Goal: Use online tool/utility: Utilize a website feature to perform a specific function

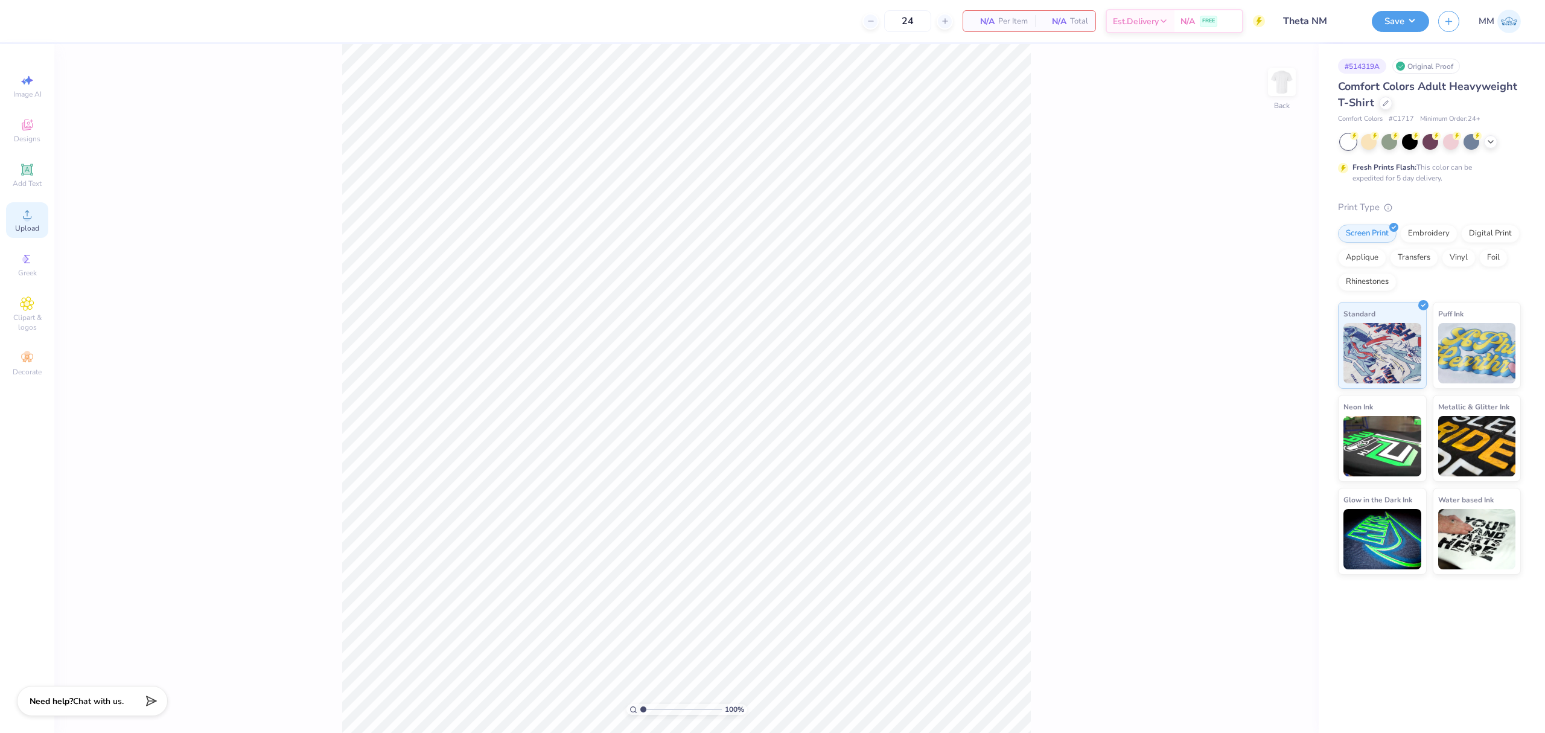
click at [25, 211] on icon at bounding box center [27, 214] width 14 height 14
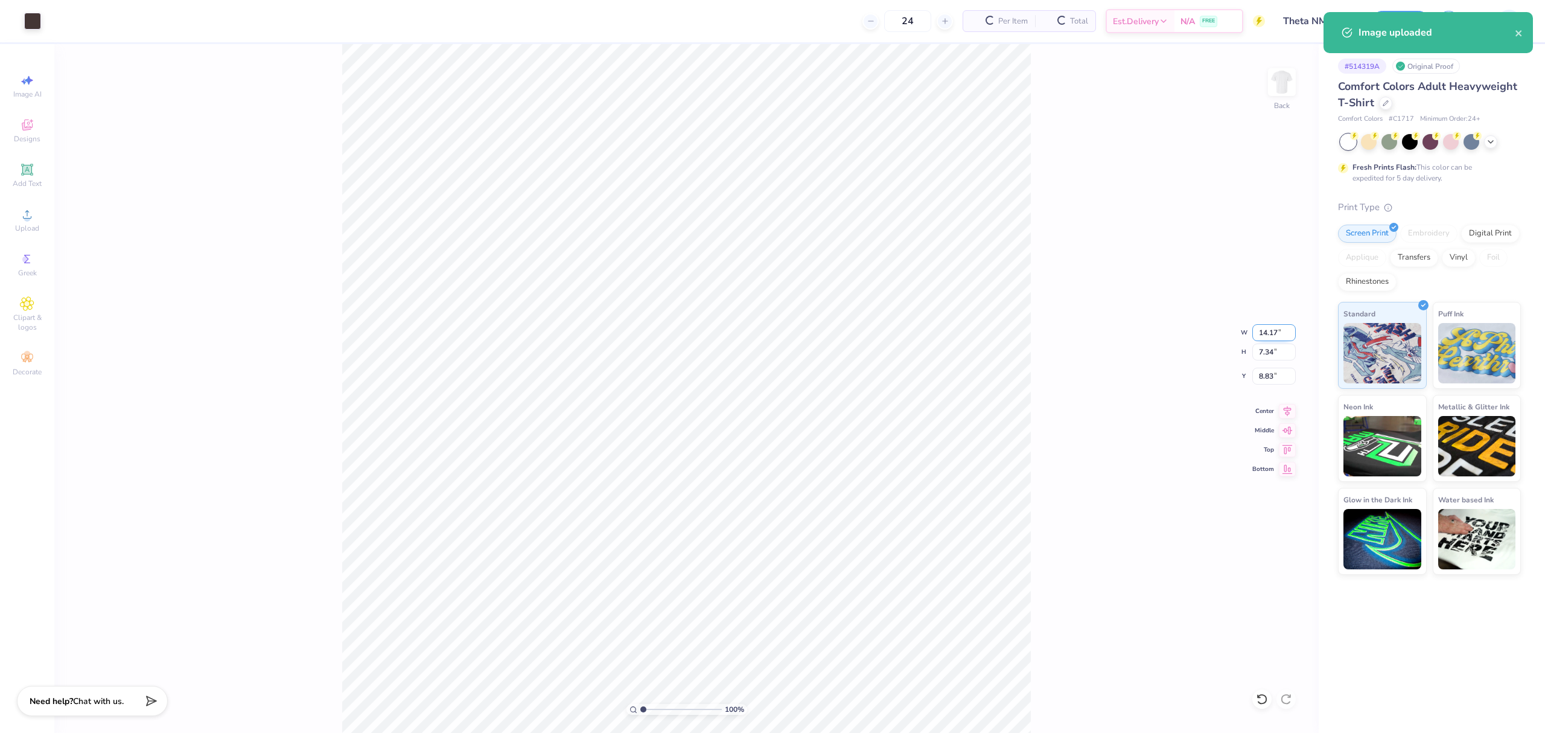
click at [1261, 325] on input "14.17" at bounding box center [1273, 332] width 43 height 17
type input "3.50"
type input "1.81"
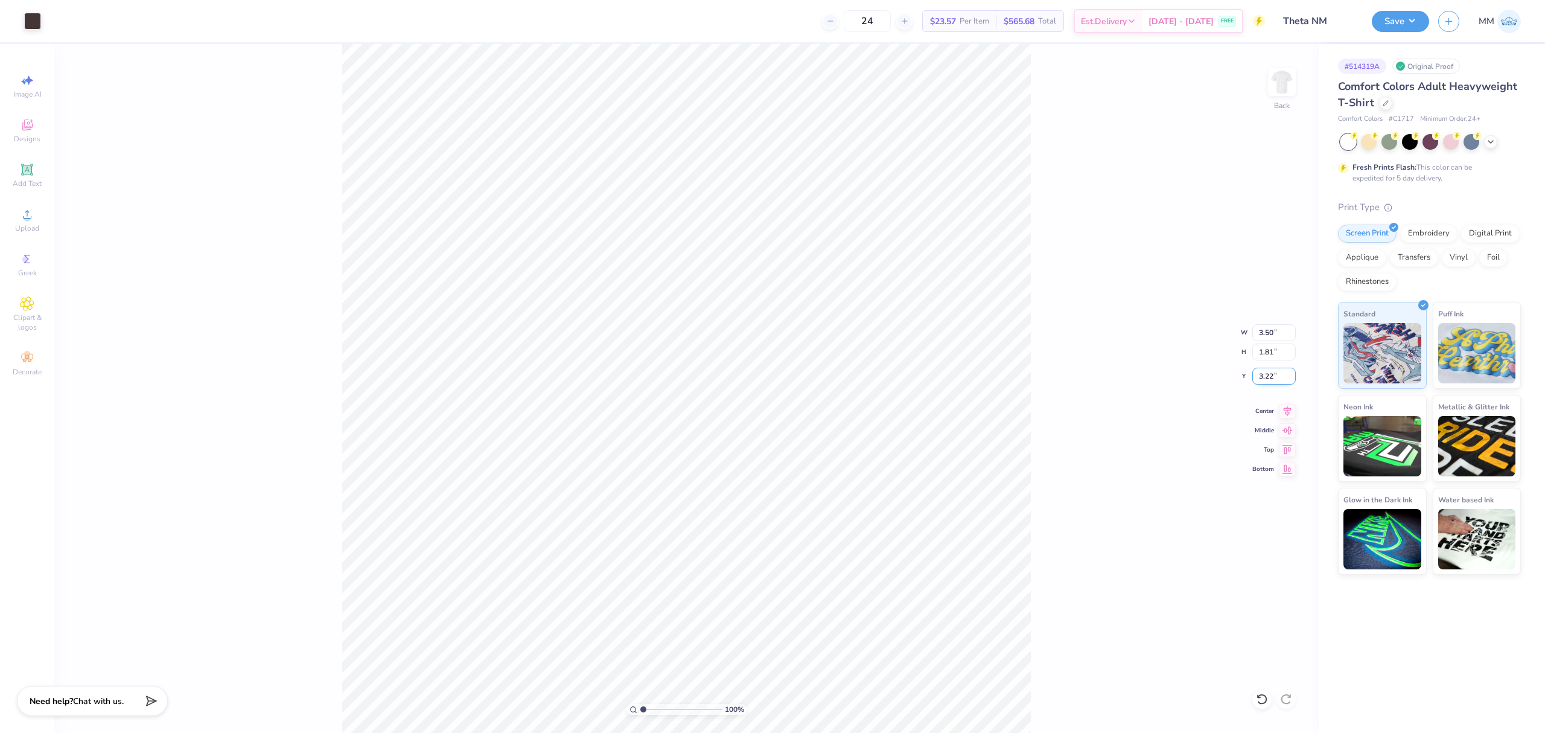
click at [1261, 380] on input "3.22" at bounding box center [1273, 376] width 43 height 17
type input "3.00"
click at [1290, 92] on img at bounding box center [1282, 82] width 48 height 48
click at [22, 218] on icon at bounding box center [27, 214] width 14 height 14
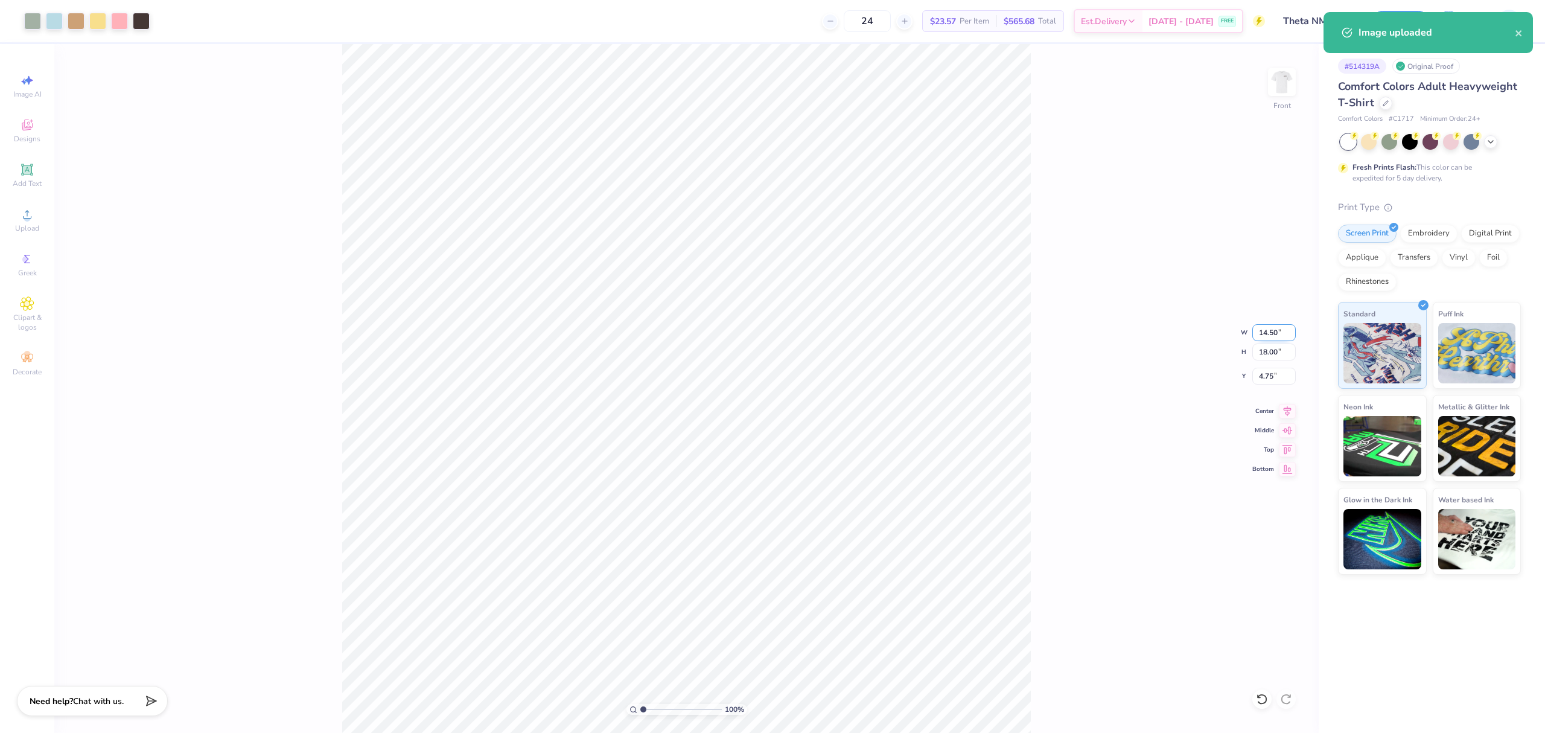
click at [1263, 333] on input "14.50" at bounding box center [1273, 332] width 43 height 17
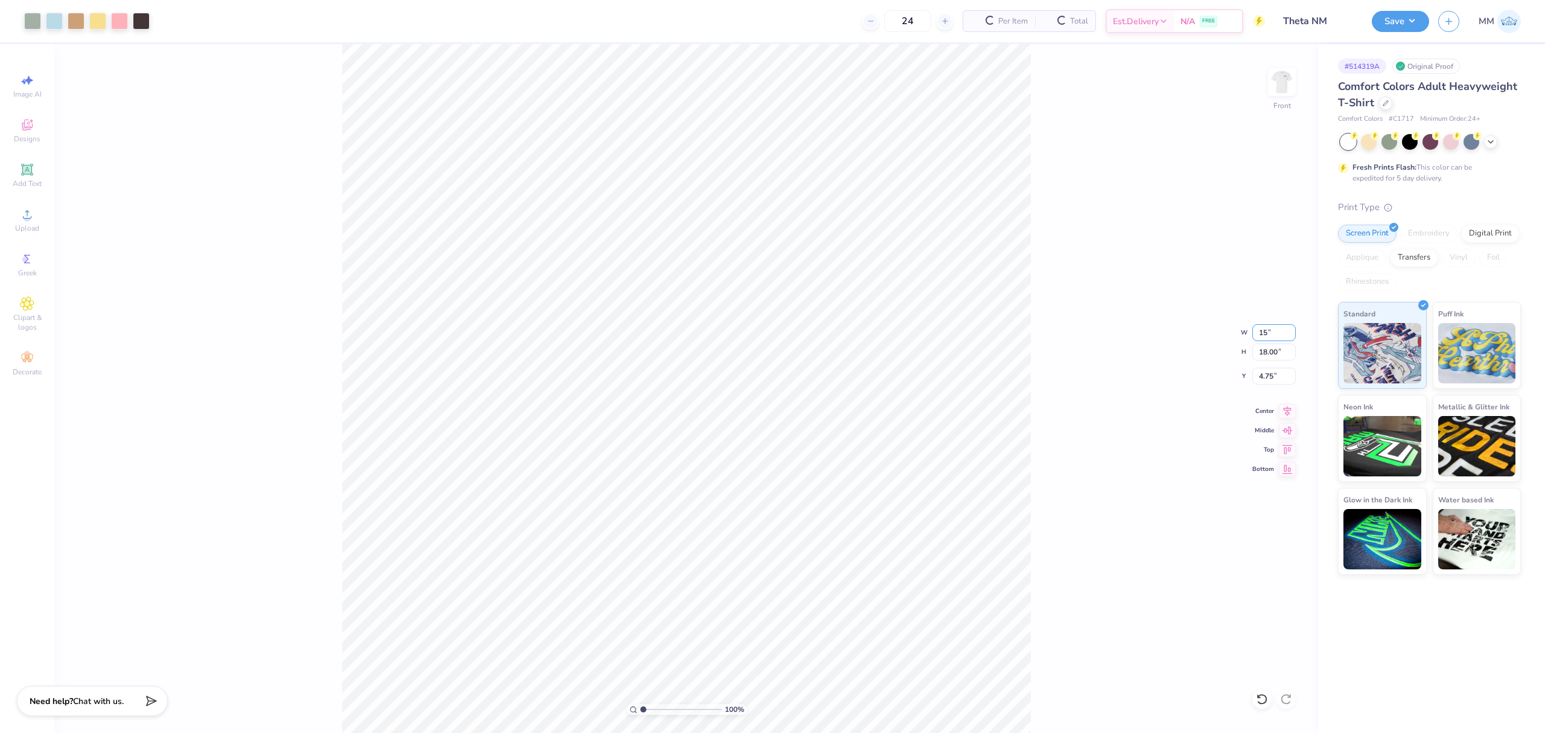
type input "15"
click at [1265, 355] on input "18.00" at bounding box center [1273, 351] width 43 height 17
type input "15"
type input "12.09"
type input "15.00"
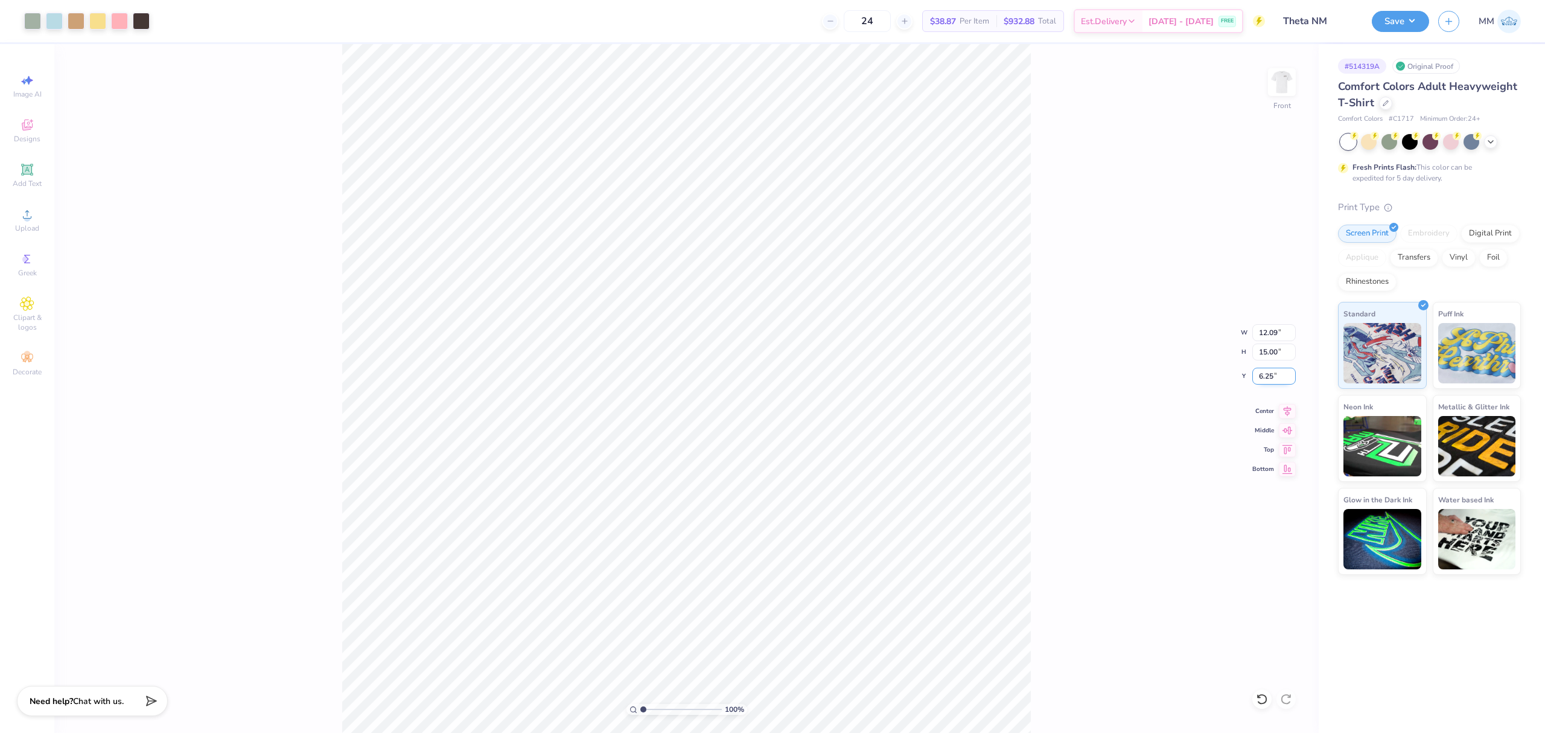
click at [1266, 378] on input "6.25" at bounding box center [1273, 376] width 43 height 17
type input "3.00"
click at [1405, 22] on button "Save" at bounding box center [1400, 19] width 57 height 21
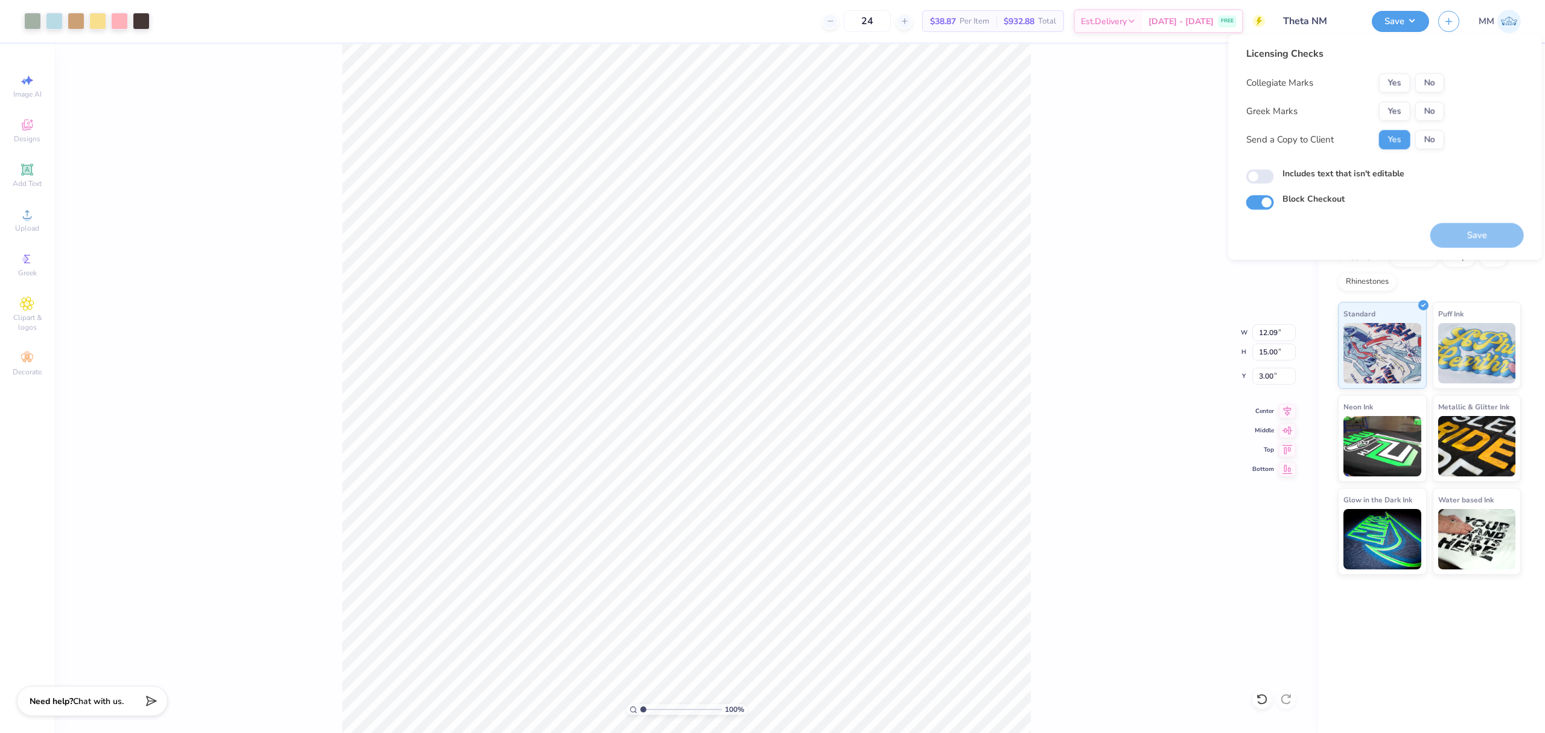
click at [1163, 119] on div "100 % Front W 12.09 12.09 " H 15.00 15.00 " Y 3.00 3.00 " Center Middle Top Bot…" at bounding box center [686, 388] width 1264 height 689
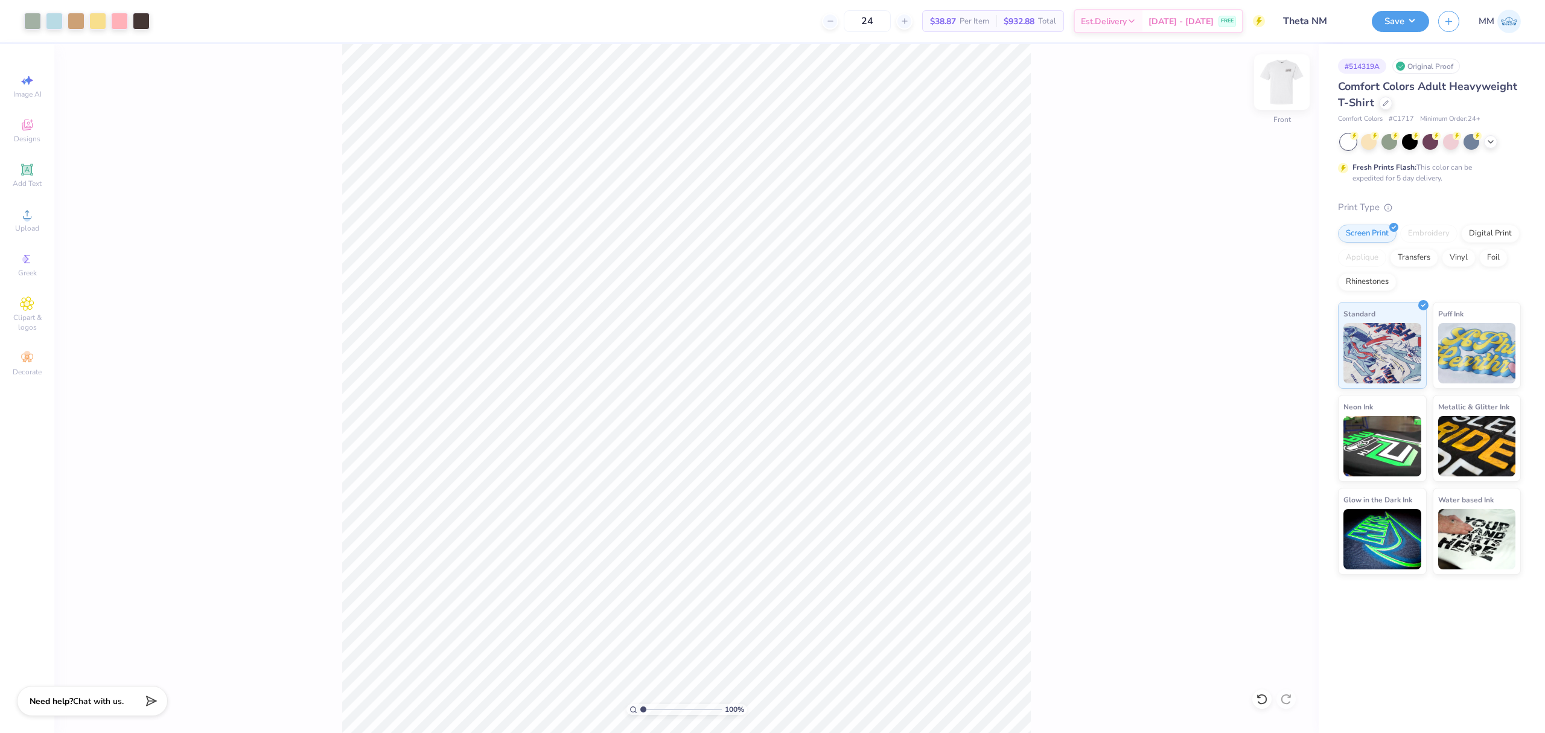
click at [1278, 93] on img at bounding box center [1282, 82] width 48 height 48
click at [1401, 21] on button "Save" at bounding box center [1400, 19] width 57 height 21
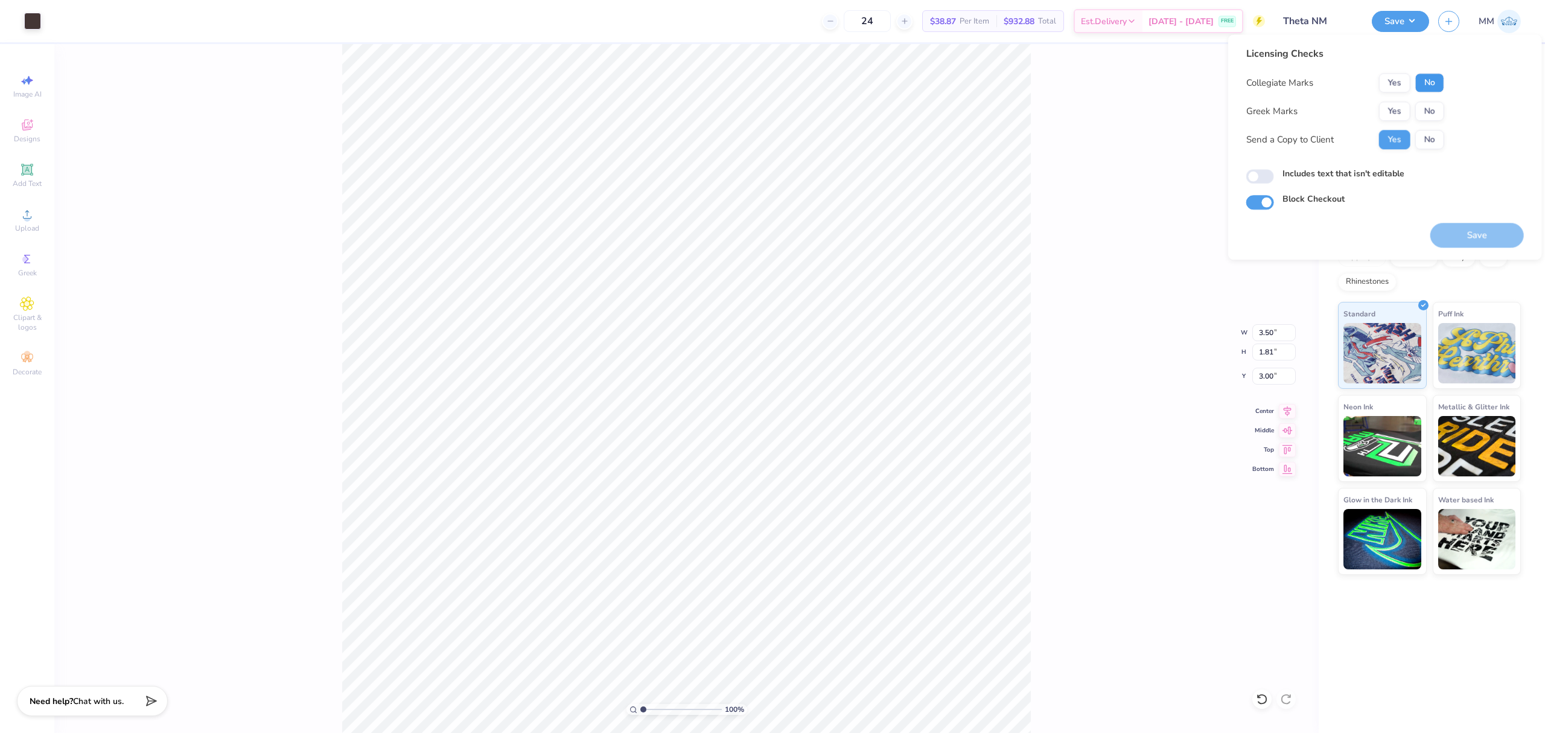
click at [1427, 83] on button "No" at bounding box center [1429, 82] width 29 height 19
click at [1398, 110] on button "Yes" at bounding box center [1394, 110] width 31 height 19
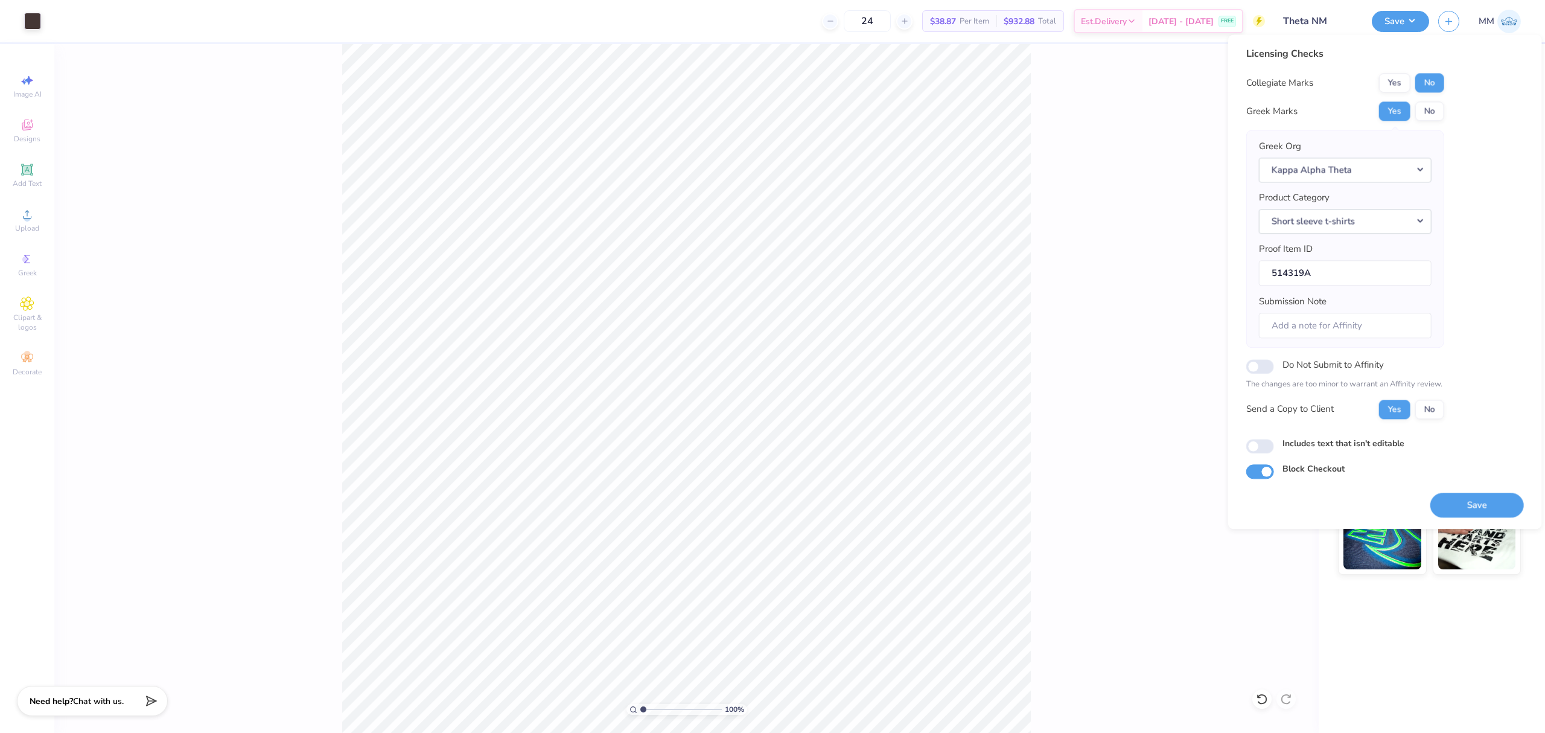
click at [1372, 447] on label "Includes text that isn't editable" at bounding box center [1343, 443] width 122 height 13
click at [1274, 447] on input "Includes text that isn't editable" at bounding box center [1260, 446] width 28 height 14
checkbox input "true"
click at [1453, 506] on button "Save" at bounding box center [1477, 504] width 94 height 25
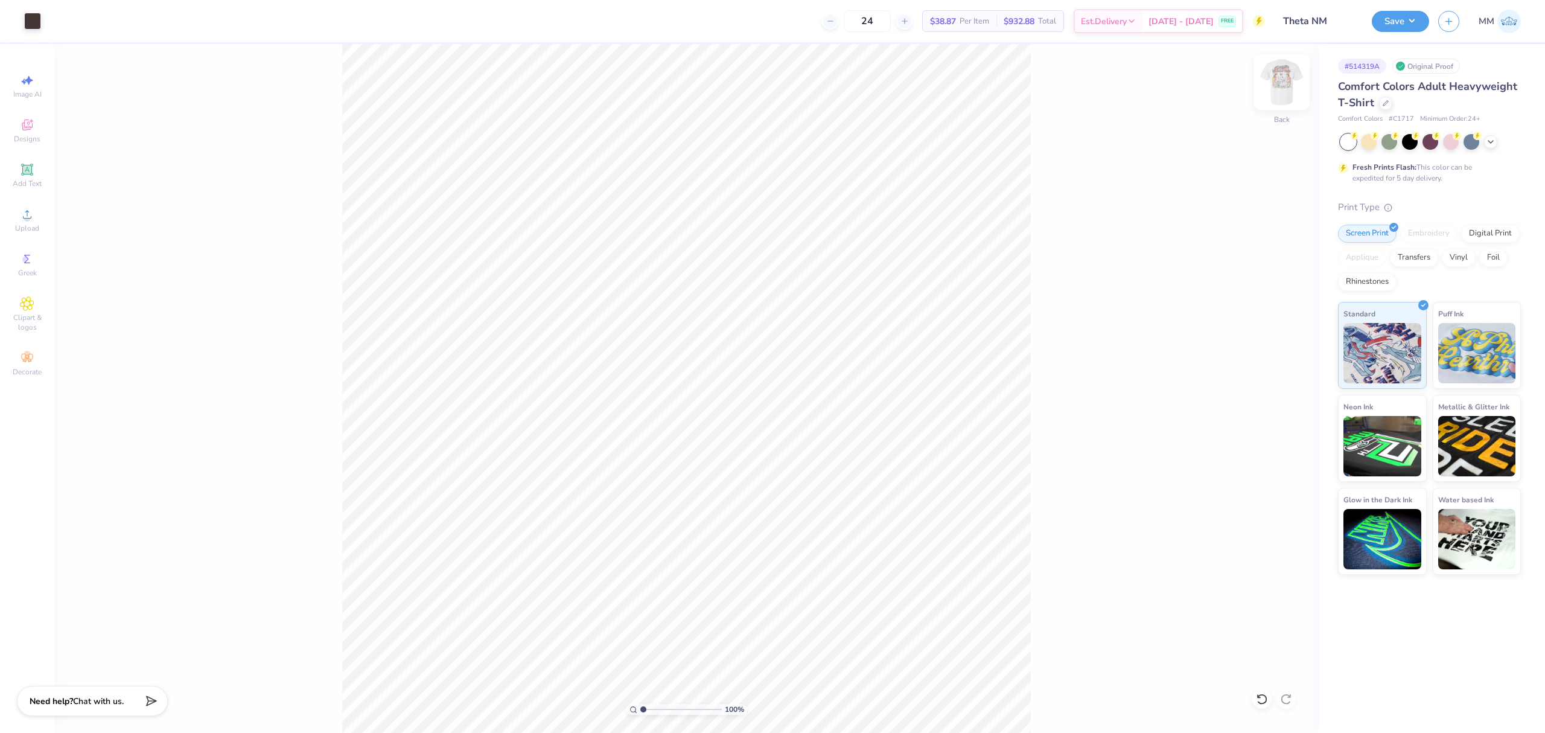
click at [1288, 90] on img at bounding box center [1282, 82] width 48 height 48
